Goal: Transaction & Acquisition: Purchase product/service

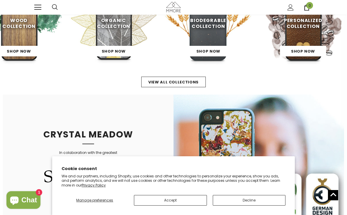
scroll to position [216, 0]
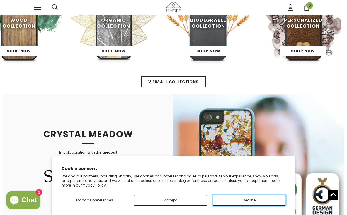
click at [241, 200] on button "Decline" at bounding box center [249, 200] width 73 height 11
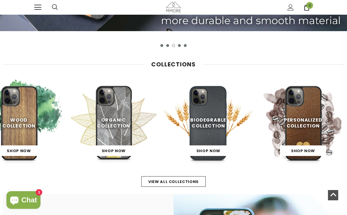
scroll to position [120, 0]
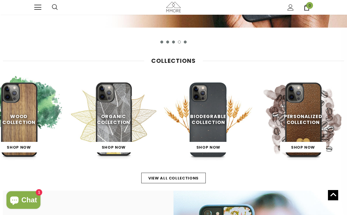
click at [212, 122] on span "Biodegrable Collection" at bounding box center [208, 119] width 36 height 13
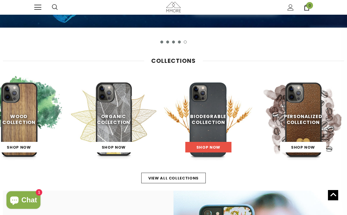
click at [212, 144] on link "Shop Now" at bounding box center [208, 147] width 46 height 11
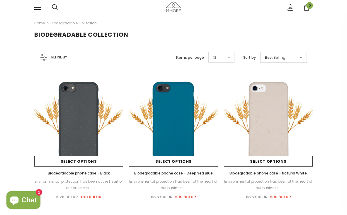
click at [293, 60] on div "Best Selling" at bounding box center [283, 57] width 47 height 11
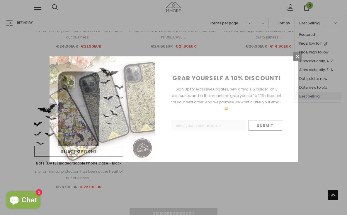
scroll to position [713, 0]
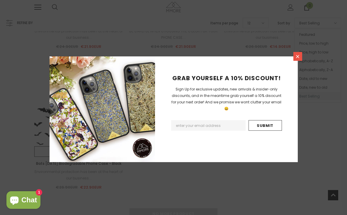
click at [298, 56] on icon at bounding box center [297, 56] width 3 height 3
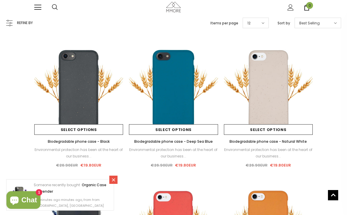
scroll to position [0, 0]
